Goal: Navigation & Orientation: Find specific page/section

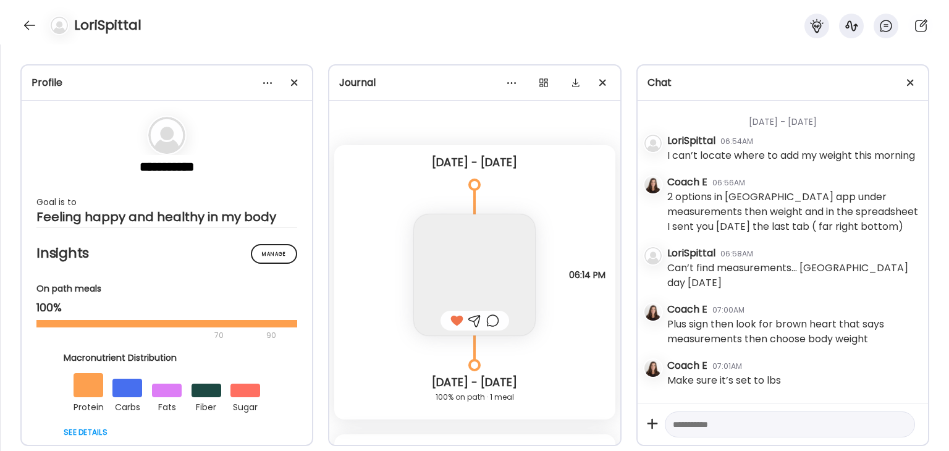
scroll to position [609, 0]
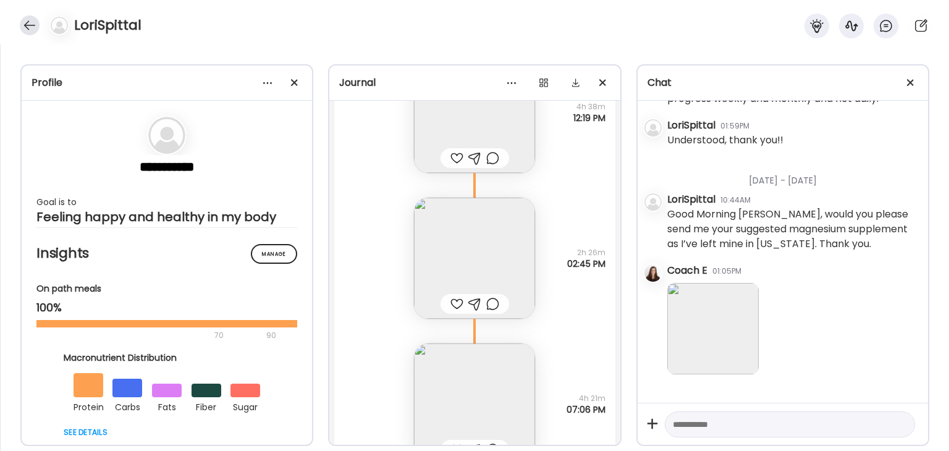
click at [34, 23] on div at bounding box center [30, 25] width 20 height 20
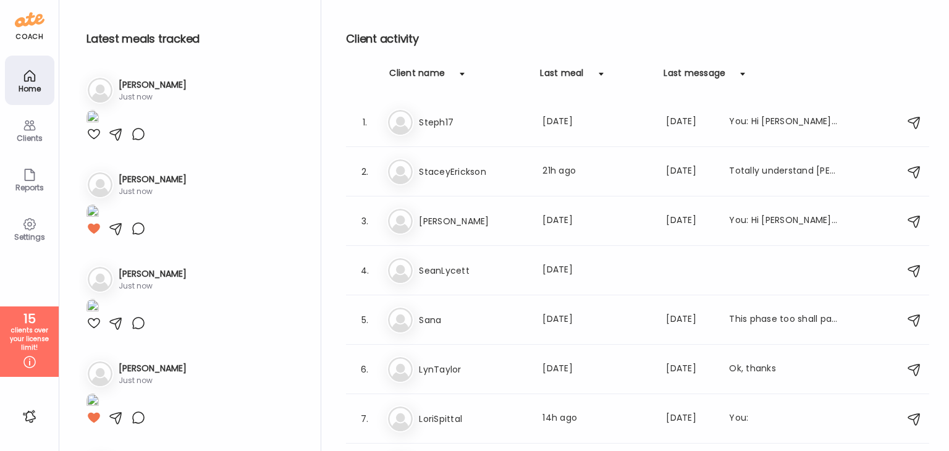
click at [37, 134] on div "Clients" at bounding box center [29, 138] width 44 height 8
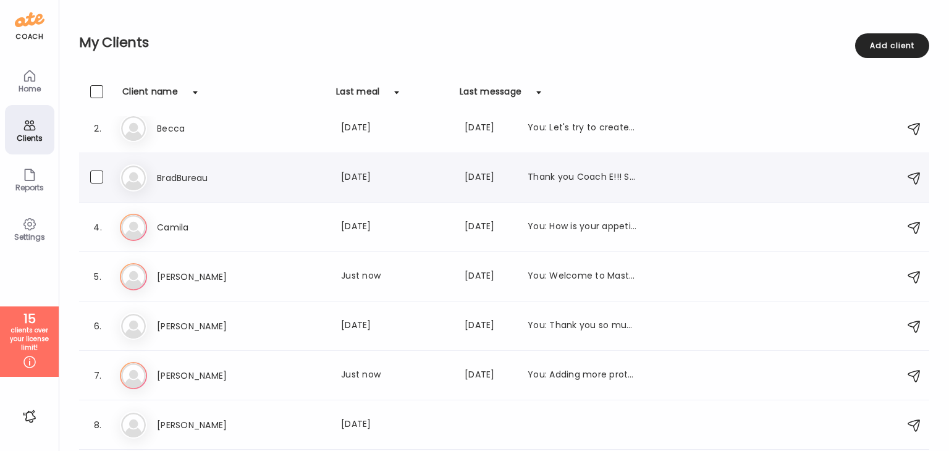
scroll to position [0, 0]
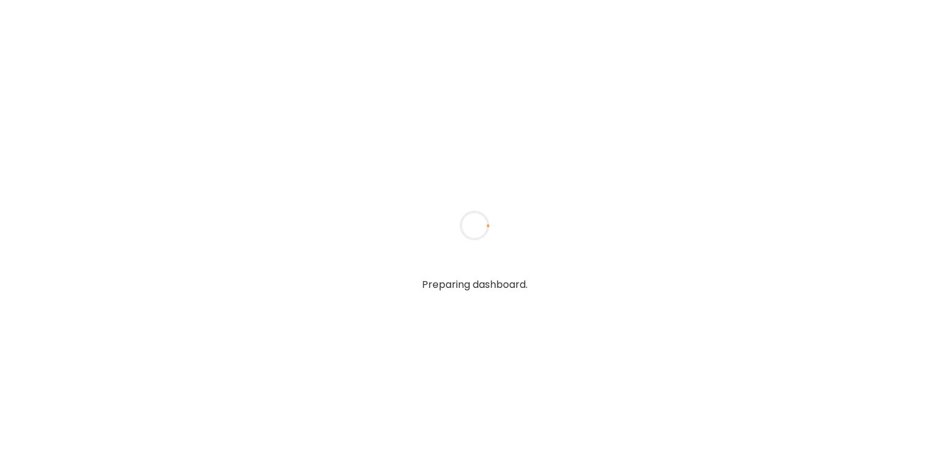
type input "*******"
type input "**********"
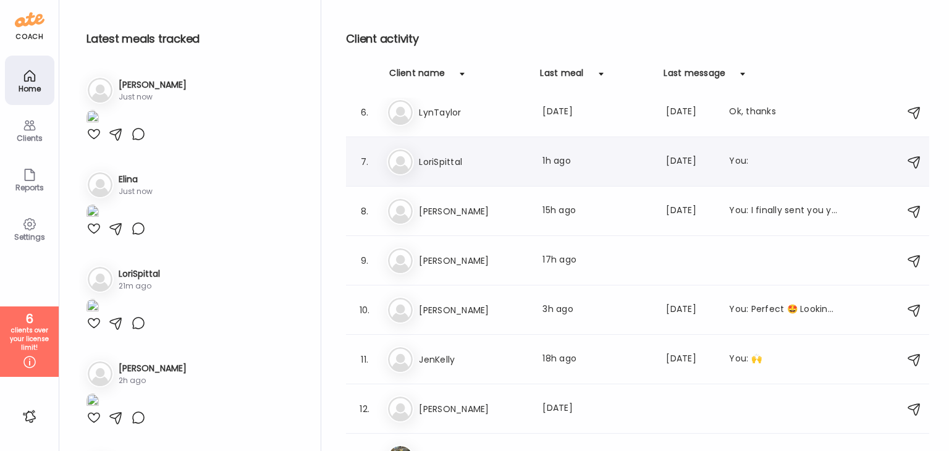
scroll to position [309, 0]
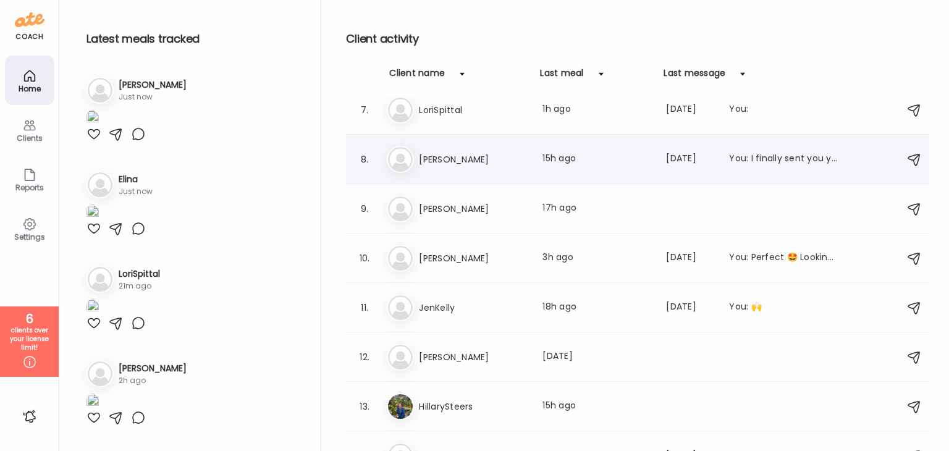
type input "**********"
click at [442, 161] on h3 "[PERSON_NAME]" at bounding box center [473, 159] width 109 height 15
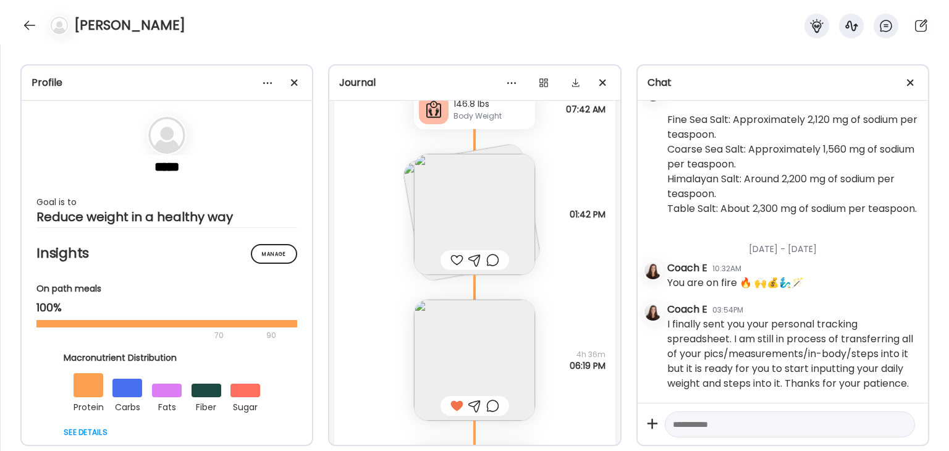
scroll to position [25167, 0]
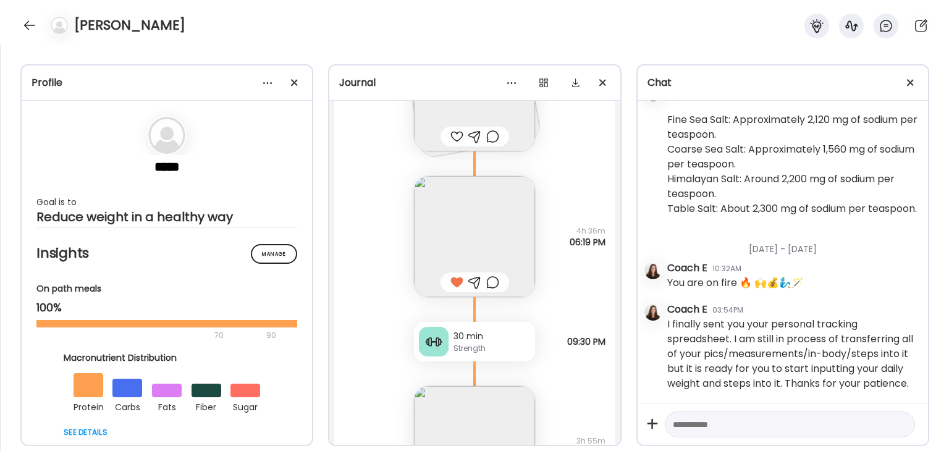
click at [502, 253] on img at bounding box center [474, 236] width 121 height 121
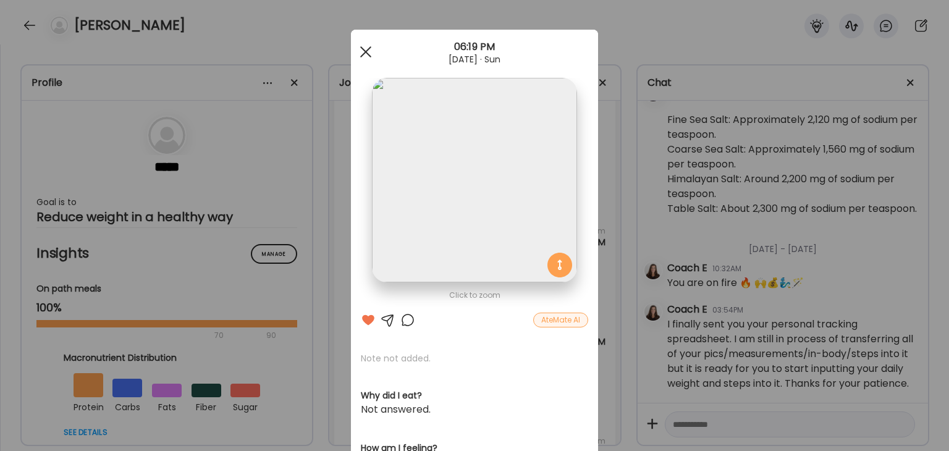
click at [365, 57] on div at bounding box center [365, 52] width 25 height 25
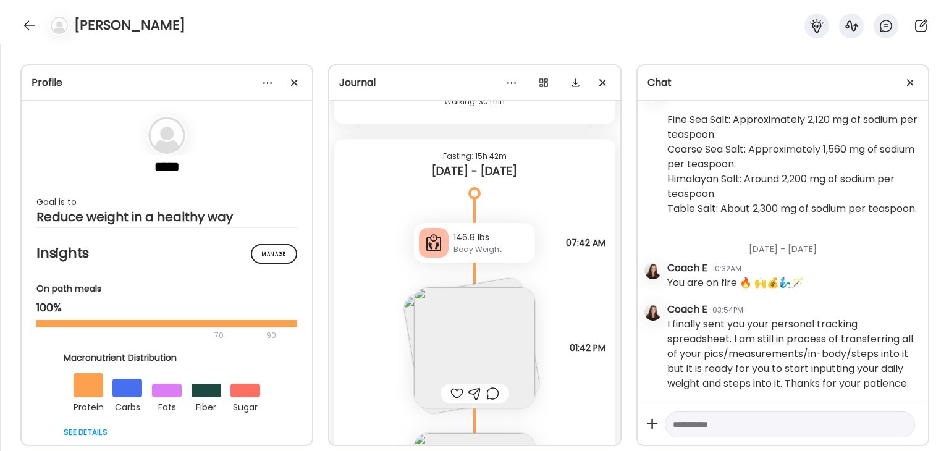
scroll to position [24796, 0]
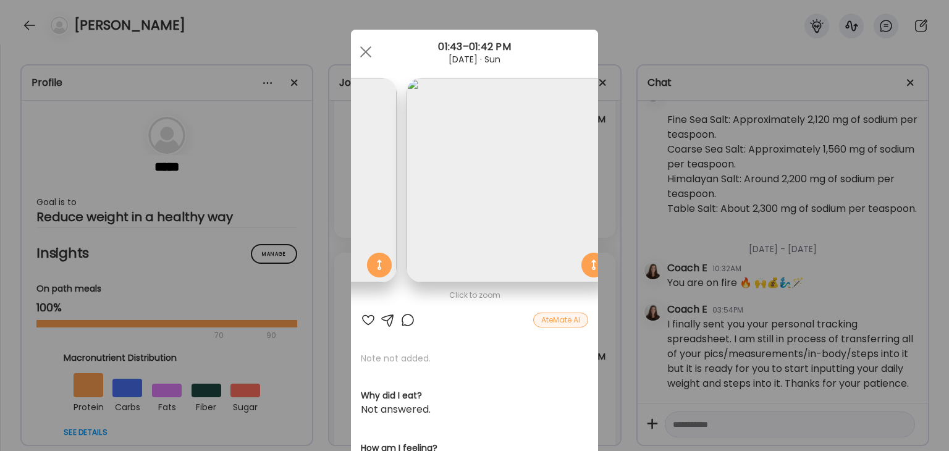
scroll to position [0, 201]
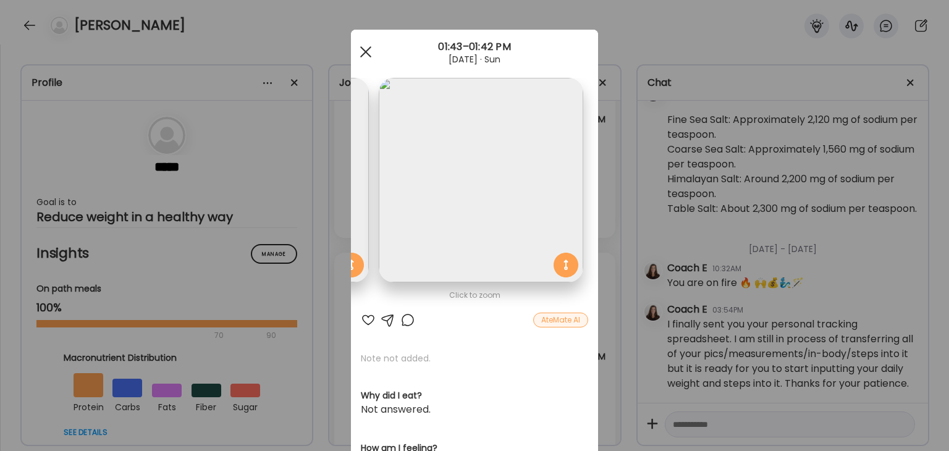
click at [358, 51] on div at bounding box center [365, 52] width 25 height 25
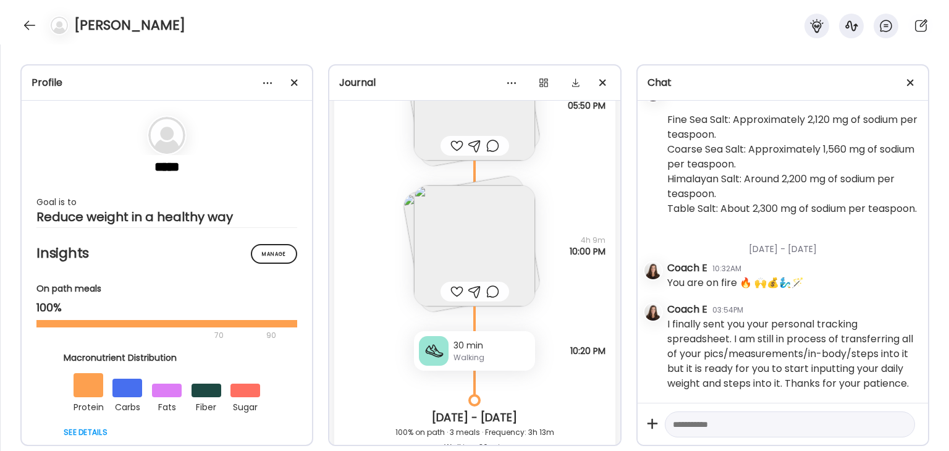
scroll to position [24487, 0]
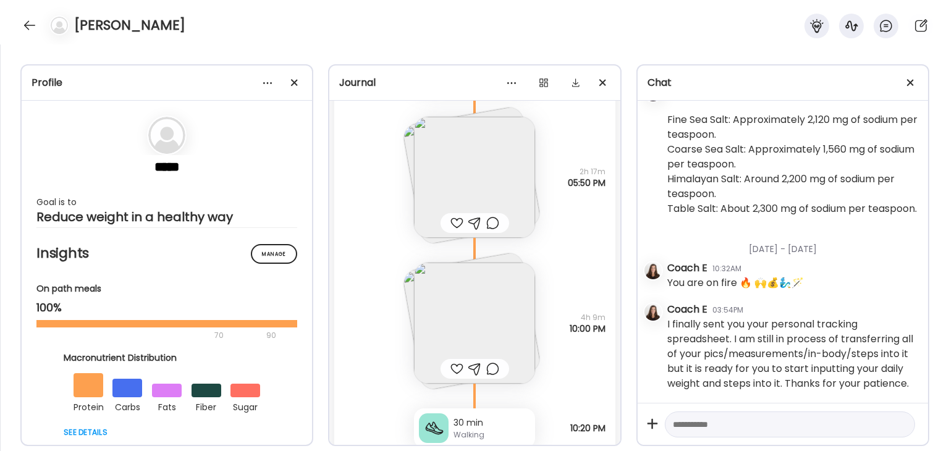
click at [479, 300] on img at bounding box center [474, 323] width 121 height 121
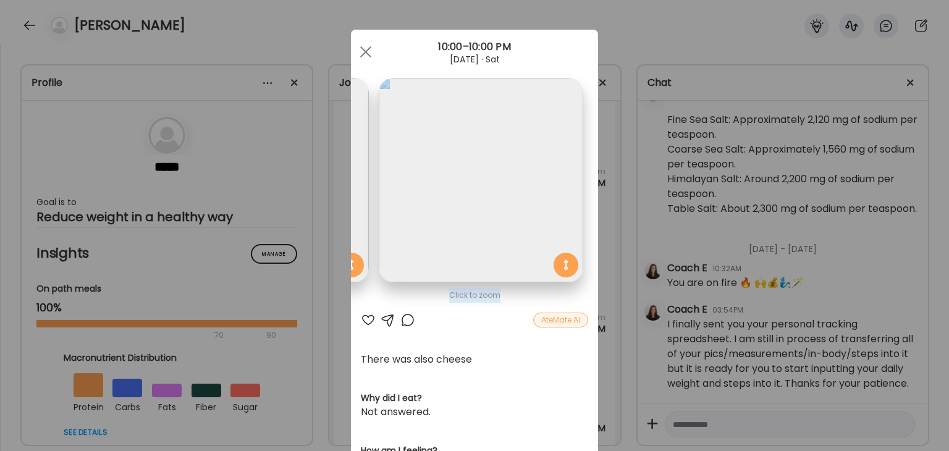
drag, startPoint x: 564, startPoint y: 302, endPoint x: 453, endPoint y: 307, distance: 110.7
click at [452, 306] on div "Click to zoom AteMate AI There was also cheese Why did I eat? Not answered. How…" at bounding box center [474, 395] width 247 height 730
click at [360, 53] on span at bounding box center [365, 51] width 11 height 11
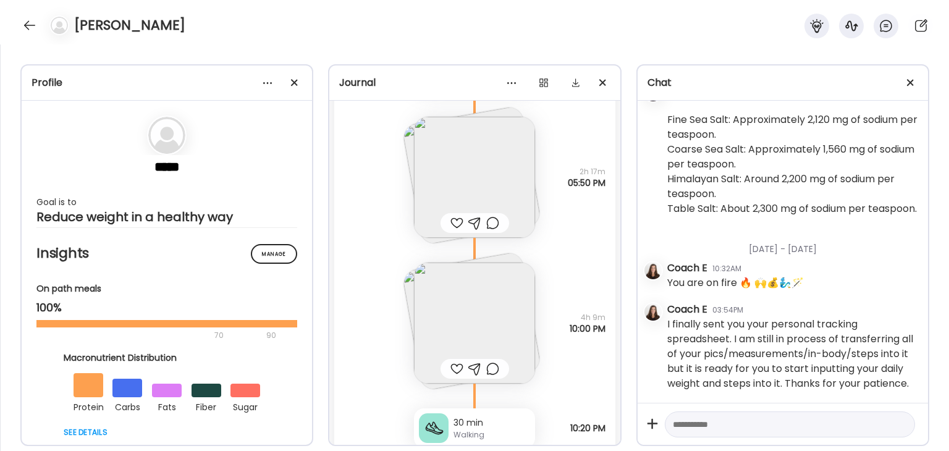
scroll to position [24302, 0]
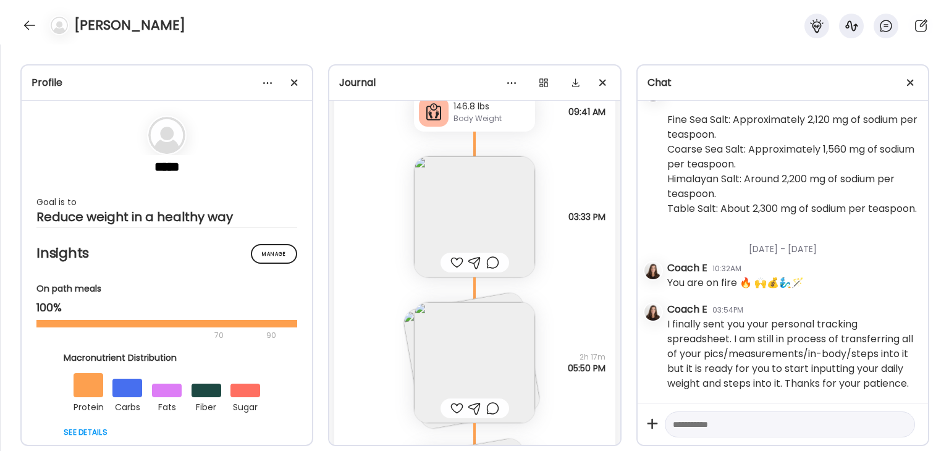
click at [489, 330] on img at bounding box center [474, 362] width 121 height 121
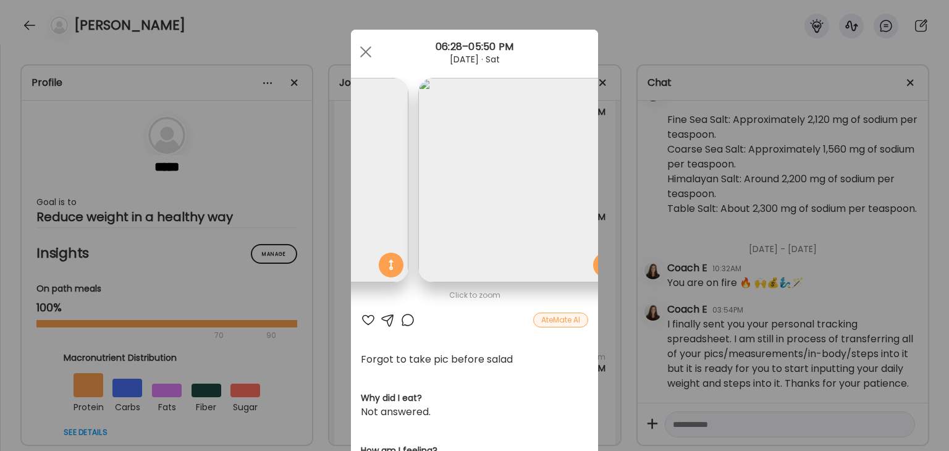
scroll to position [0, 201]
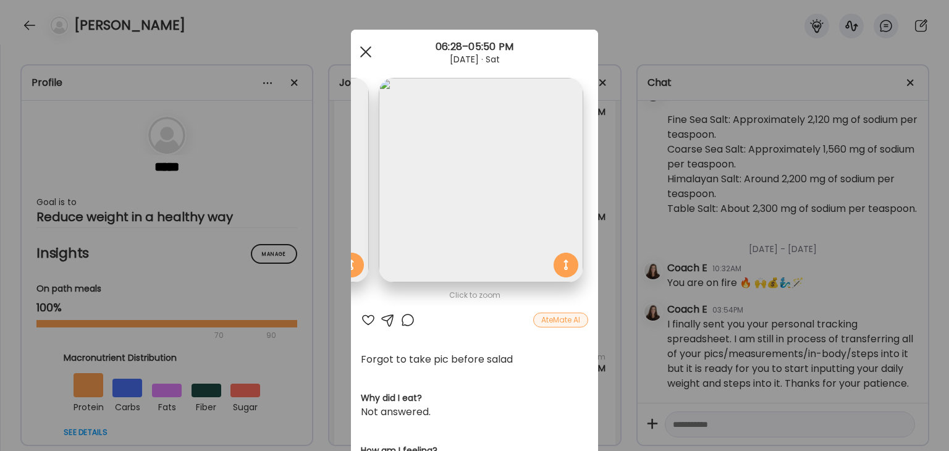
click at [358, 53] on div at bounding box center [365, 52] width 25 height 25
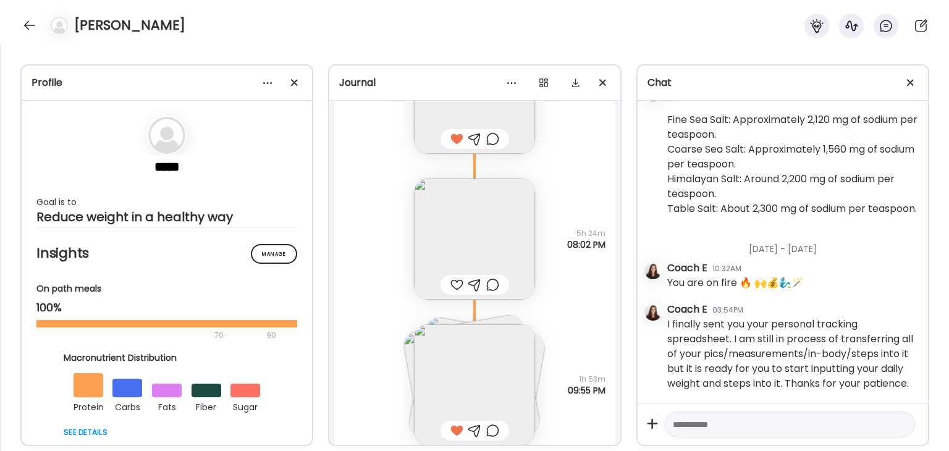
scroll to position [23684, 0]
click at [488, 352] on img at bounding box center [474, 387] width 121 height 121
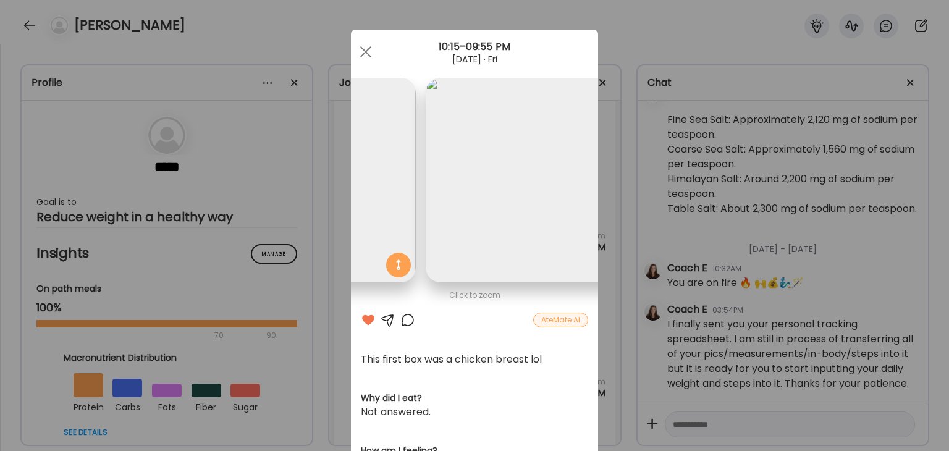
scroll to position [0, 0]
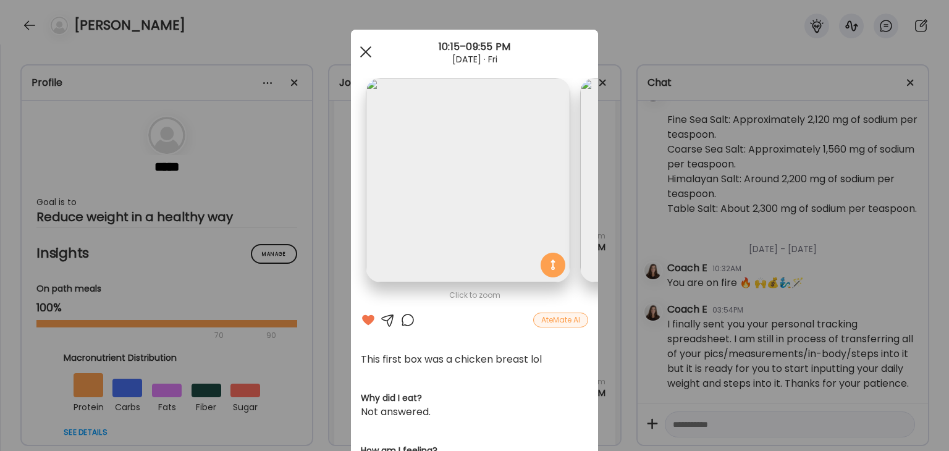
click at [356, 53] on div at bounding box center [365, 52] width 25 height 25
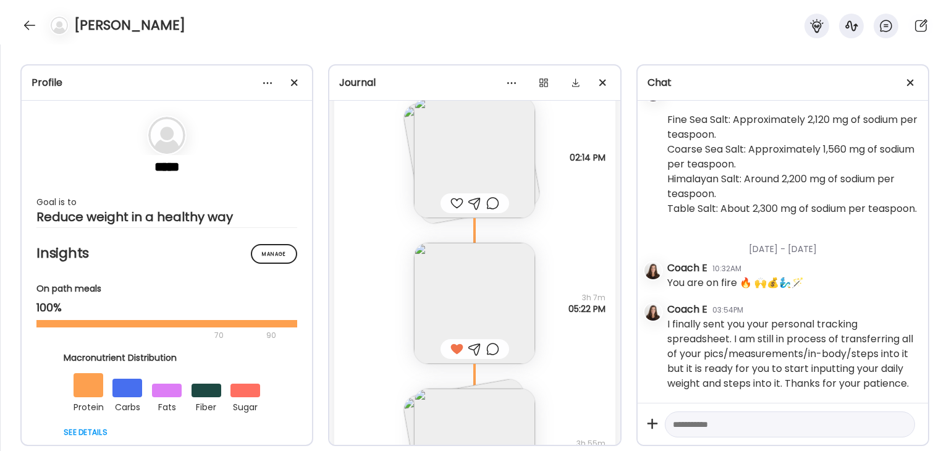
scroll to position [22077, 0]
click at [461, 159] on img at bounding box center [474, 159] width 121 height 121
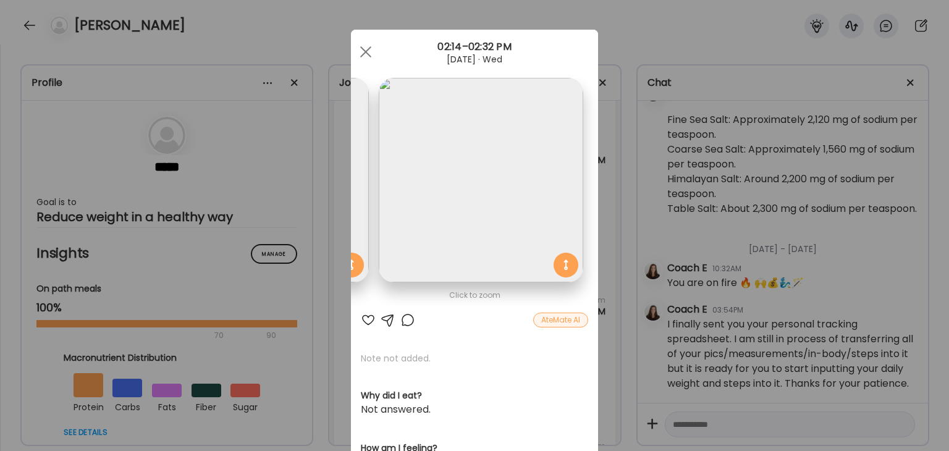
scroll to position [0, 0]
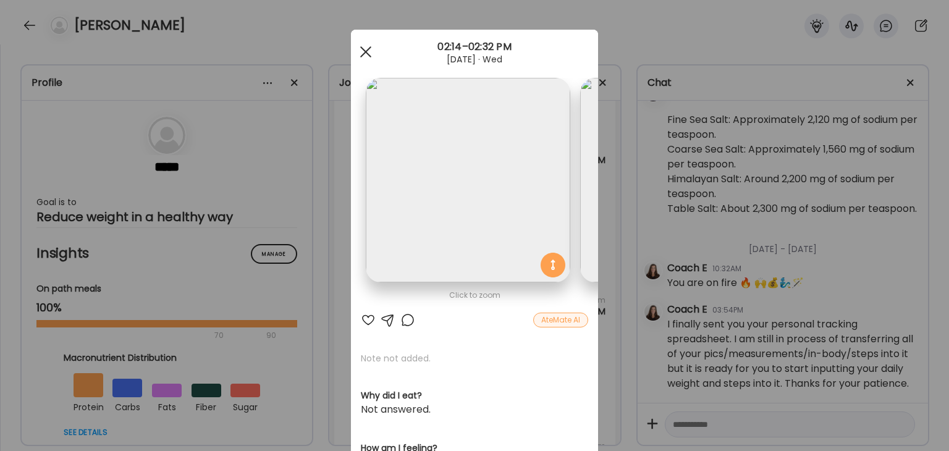
click at [358, 53] on div at bounding box center [365, 52] width 25 height 25
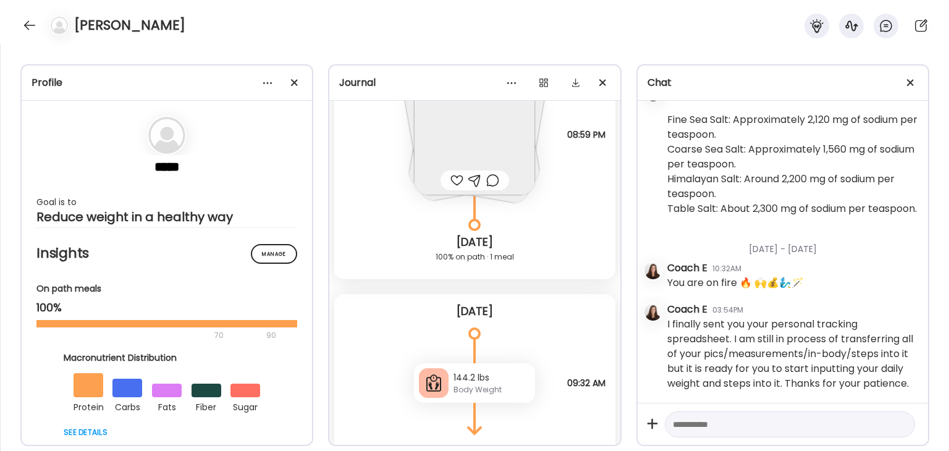
scroll to position [26279, 0]
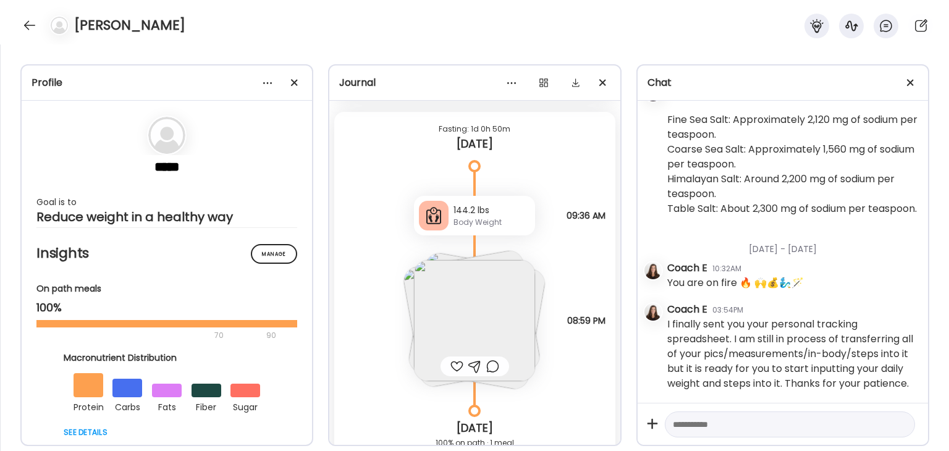
click at [494, 332] on img at bounding box center [474, 320] width 121 height 121
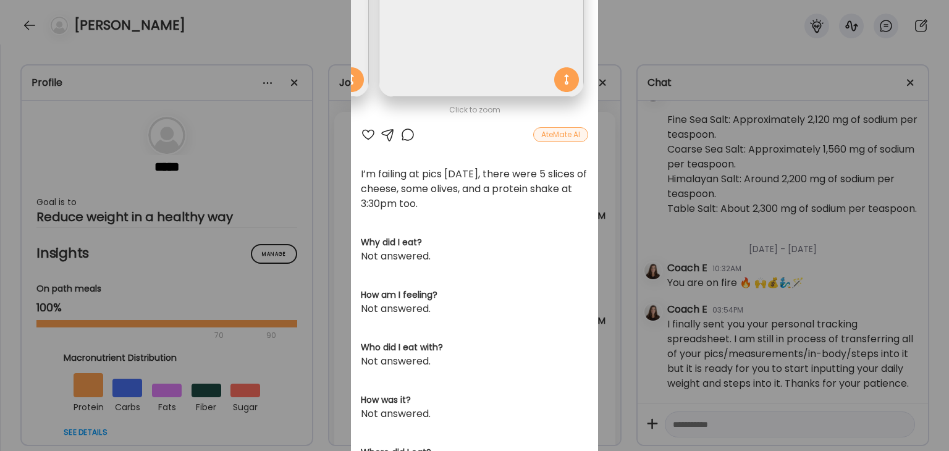
scroll to position [0, 0]
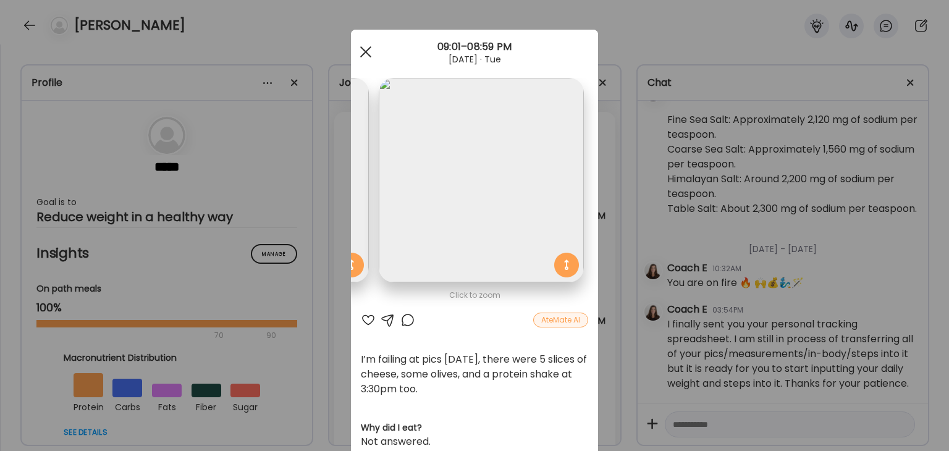
click at [365, 51] on div at bounding box center [365, 52] width 25 height 25
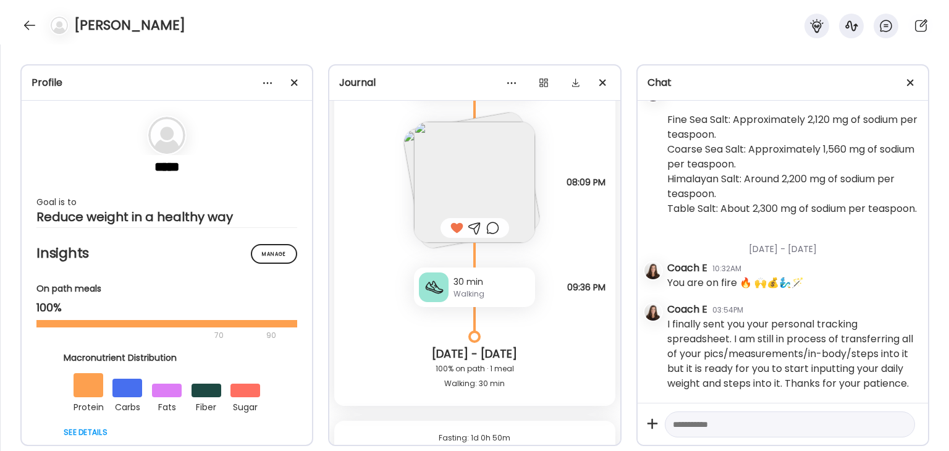
scroll to position [25908, 0]
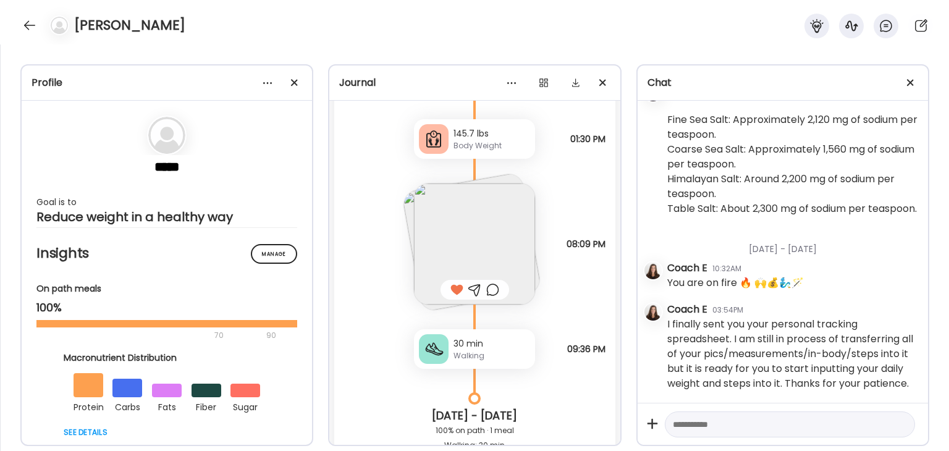
click at [498, 224] on img at bounding box center [474, 244] width 121 height 121
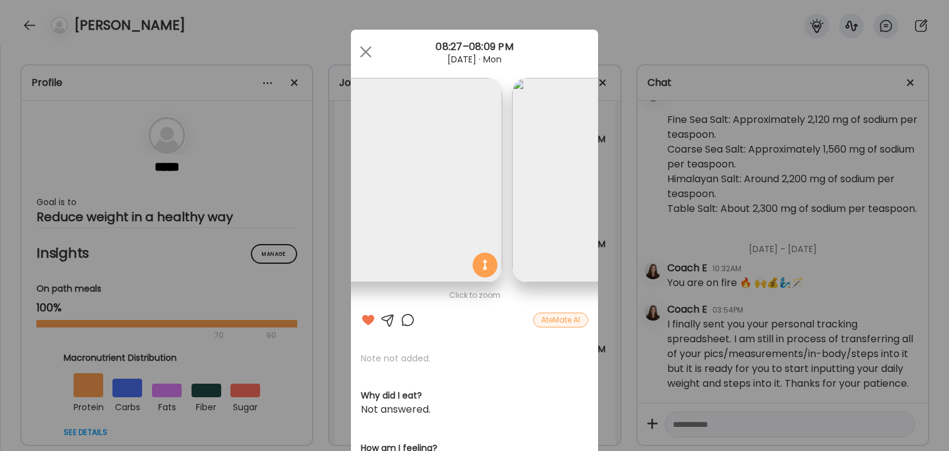
scroll to position [0, 0]
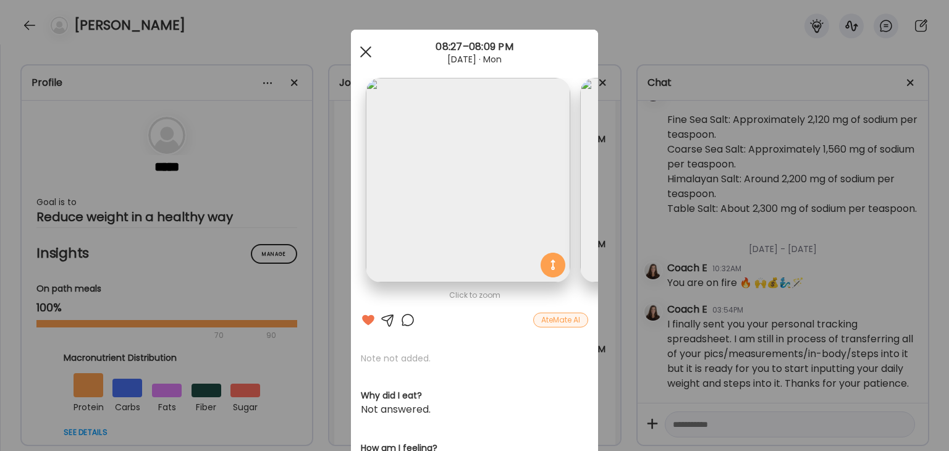
click at [361, 51] on span at bounding box center [365, 51] width 11 height 11
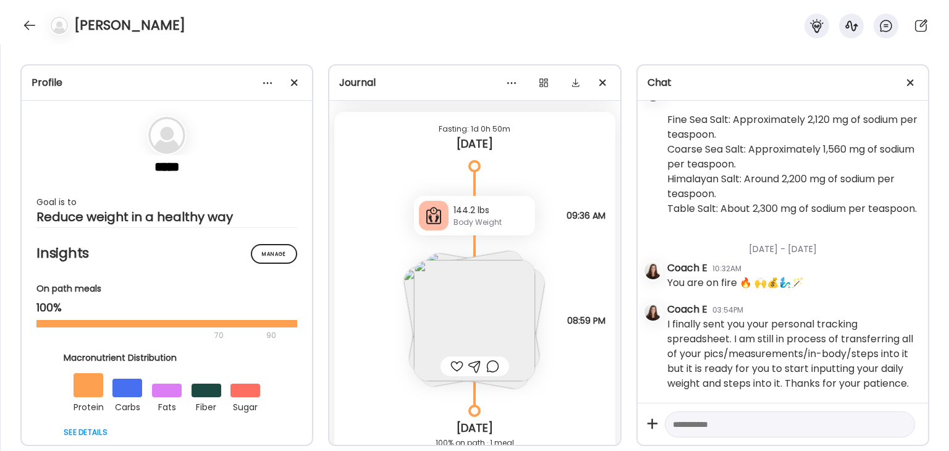
scroll to position [26217, 0]
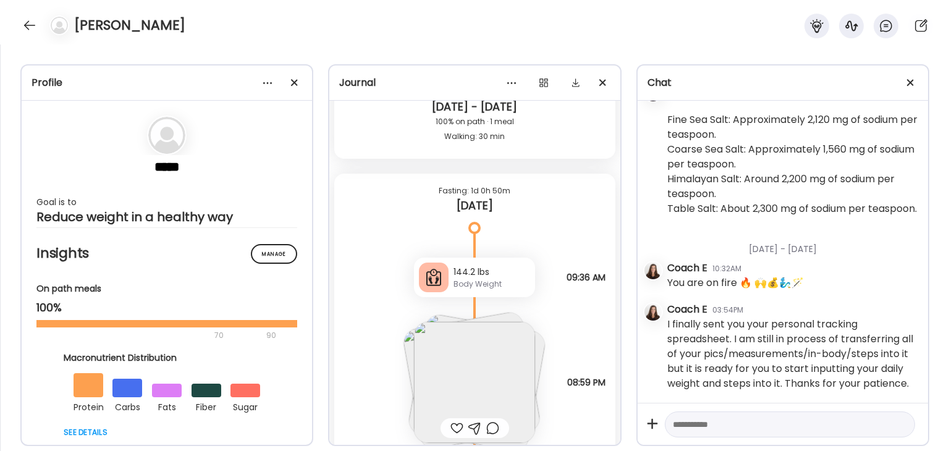
click at [512, 352] on img at bounding box center [474, 382] width 121 height 121
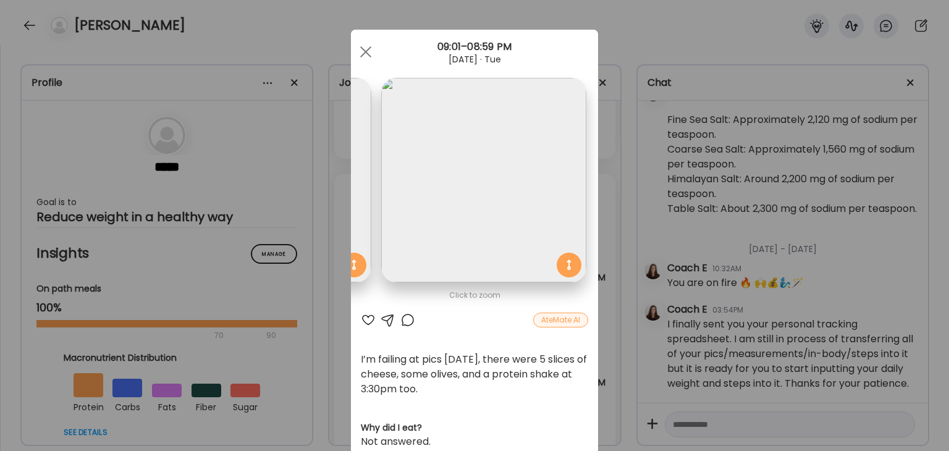
scroll to position [0, 416]
click at [363, 48] on span at bounding box center [365, 51] width 11 height 11
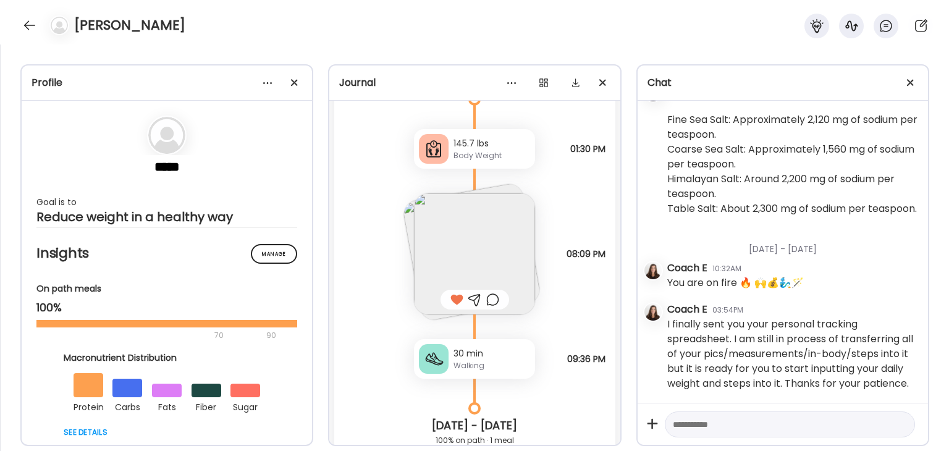
scroll to position [25908, 0]
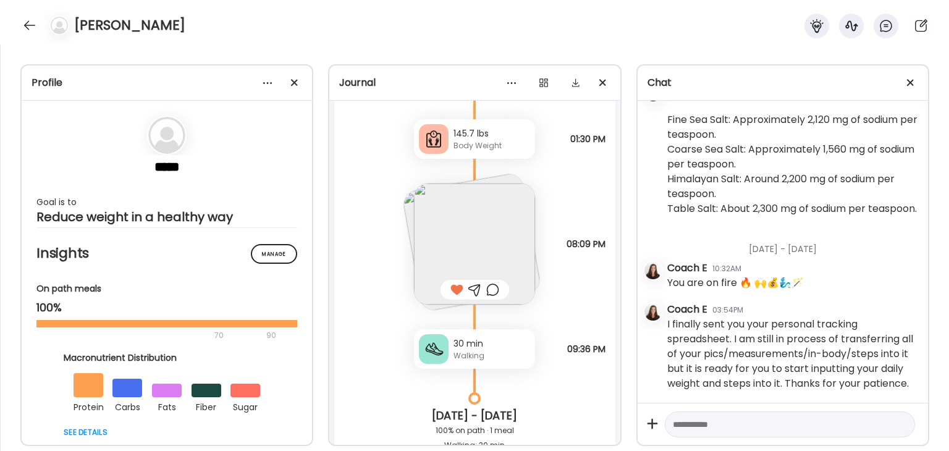
click at [497, 233] on img at bounding box center [474, 244] width 121 height 121
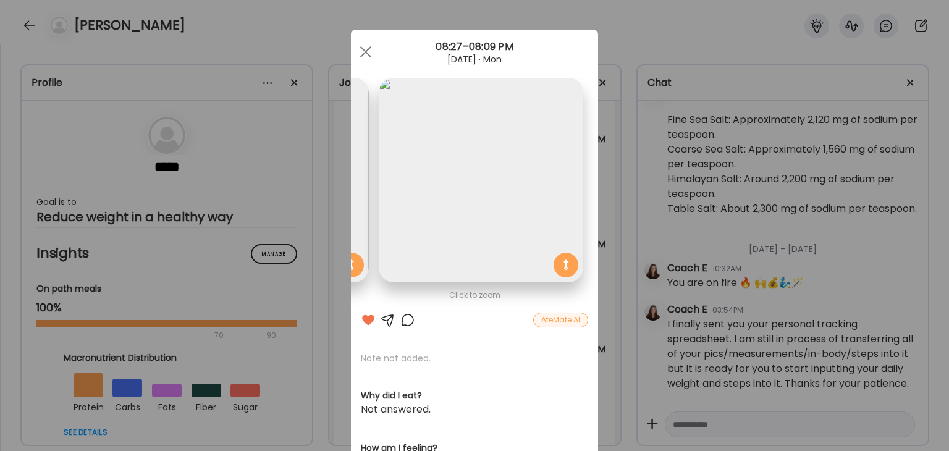
scroll to position [0, 0]
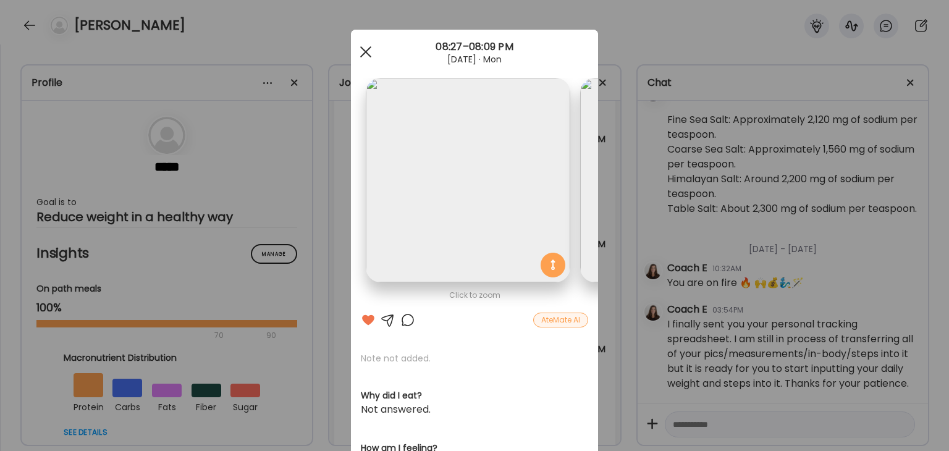
click at [363, 48] on span at bounding box center [365, 51] width 11 height 11
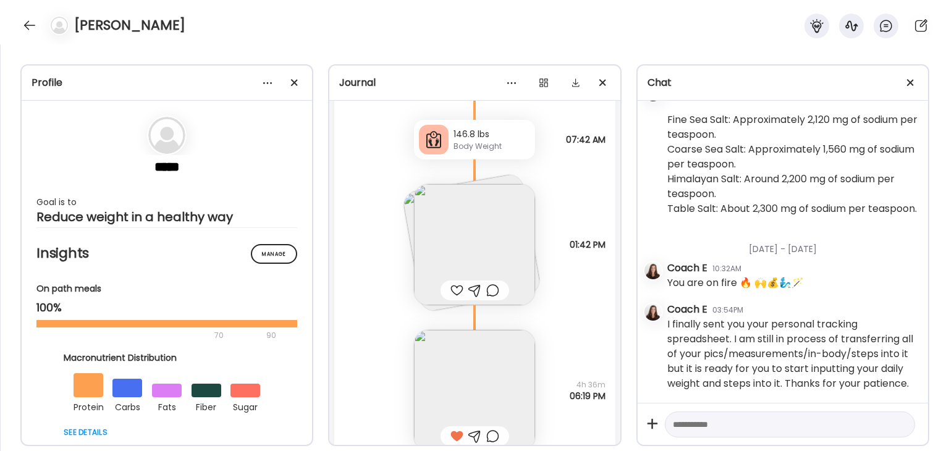
scroll to position [25043, 0]
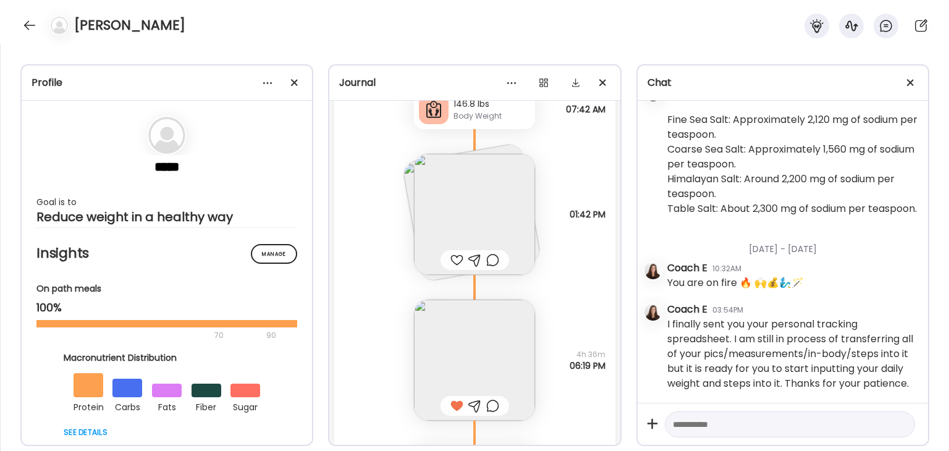
click at [499, 231] on img at bounding box center [474, 214] width 121 height 121
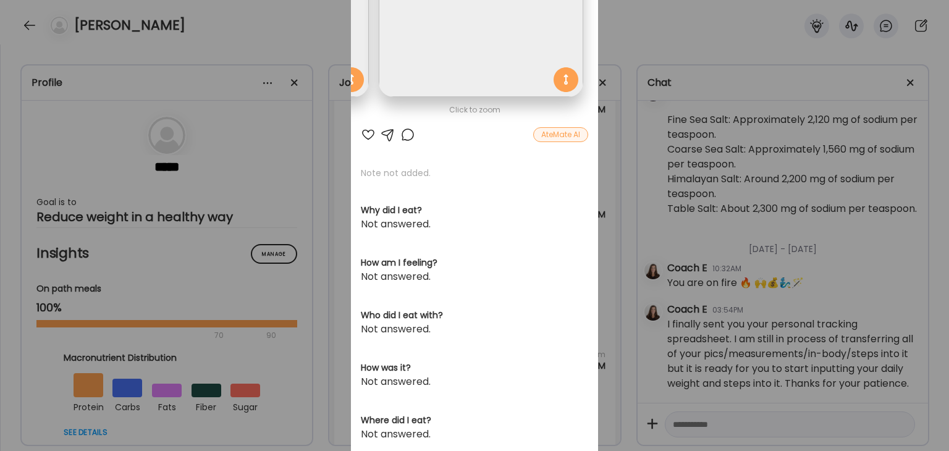
scroll to position [0, 0]
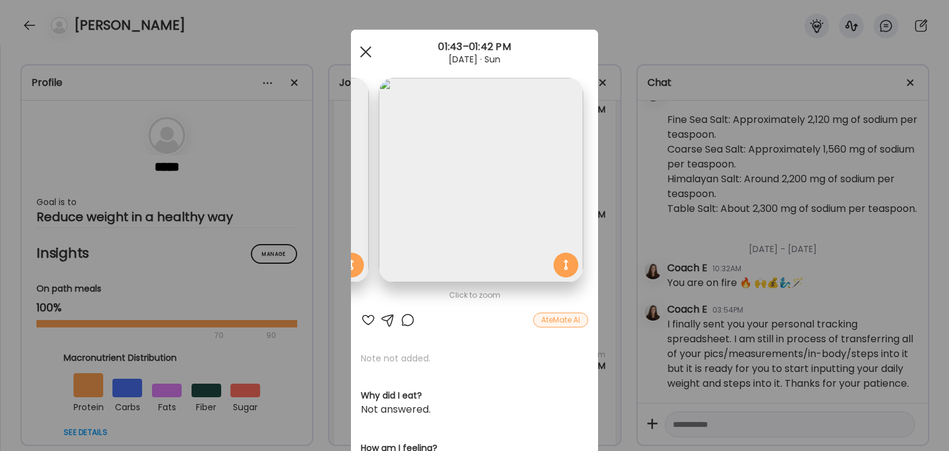
click at [355, 53] on div at bounding box center [365, 52] width 25 height 25
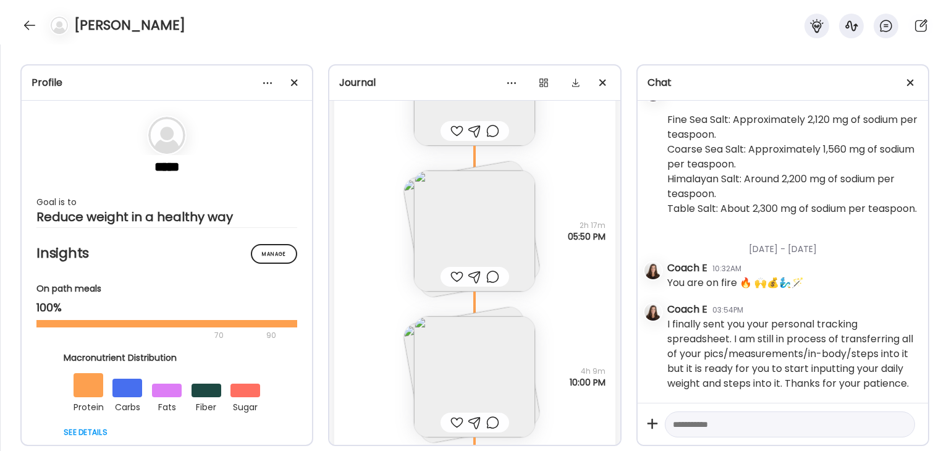
scroll to position [24425, 0]
click at [496, 240] on img at bounding box center [474, 239] width 121 height 121
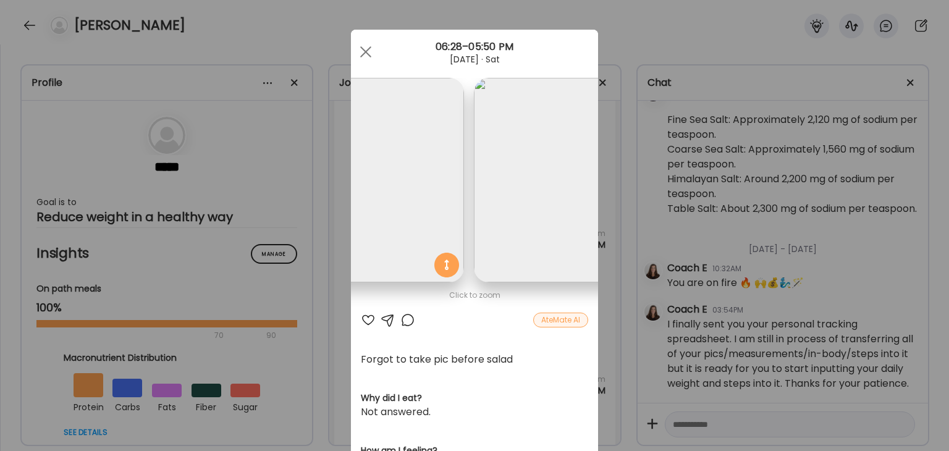
scroll to position [0, 0]
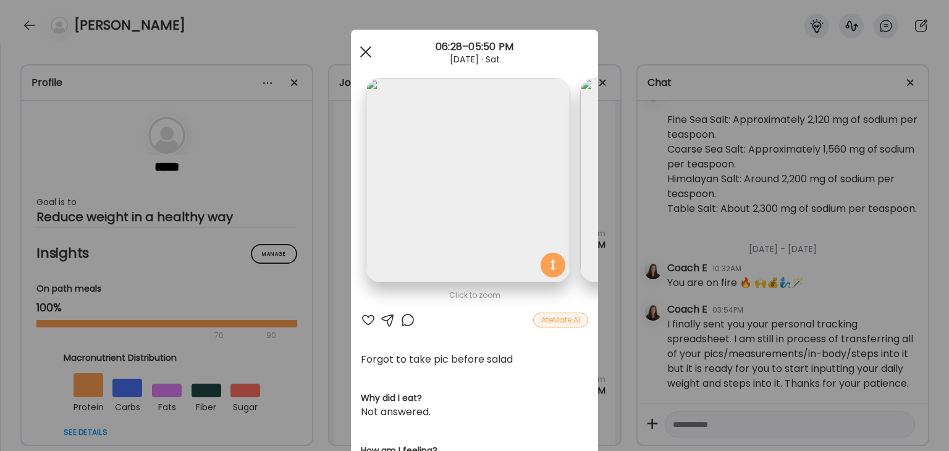
click at [363, 53] on div at bounding box center [365, 52] width 25 height 25
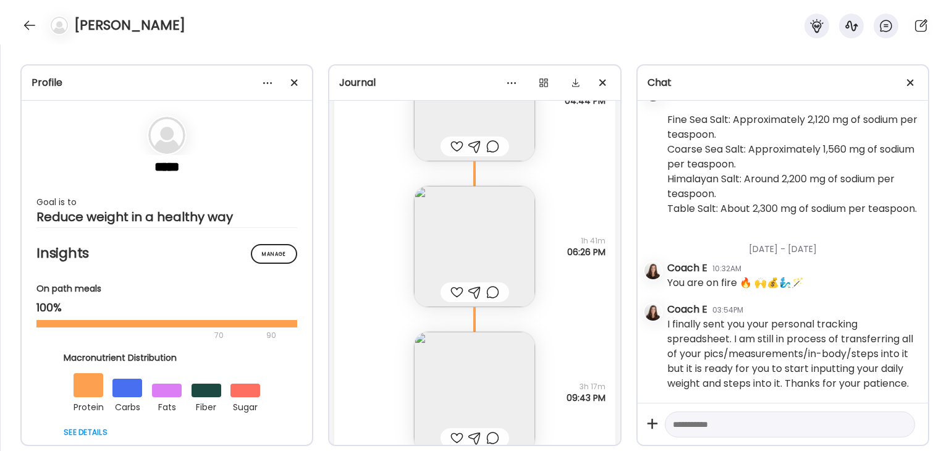
scroll to position [21583, 0]
